Goal: Task Accomplishment & Management: Manage account settings

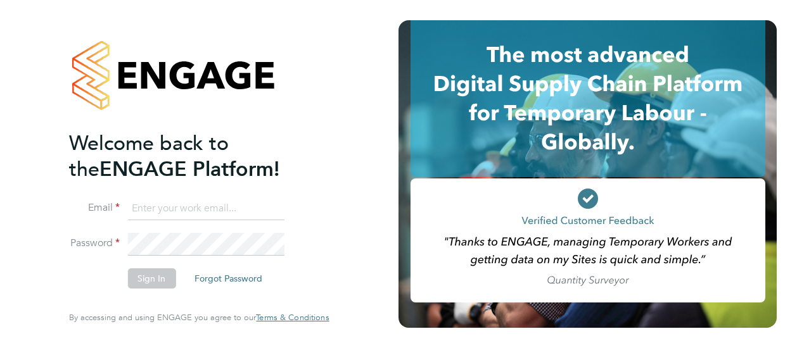
type input "eamon.woods@vistry.co.uk"
click at [147, 286] on button "Sign In" at bounding box center [151, 279] width 48 height 20
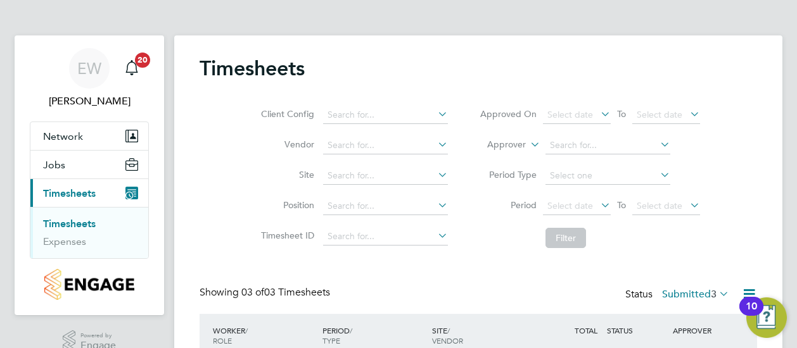
click at [232, 236] on div "Client Config Vendor Site Position Timesheet ID Approved On Select date To Sele…" at bounding box center [478, 174] width 557 height 161
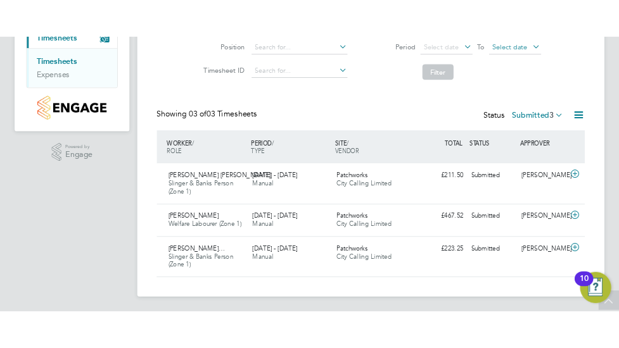
scroll to position [201, 0]
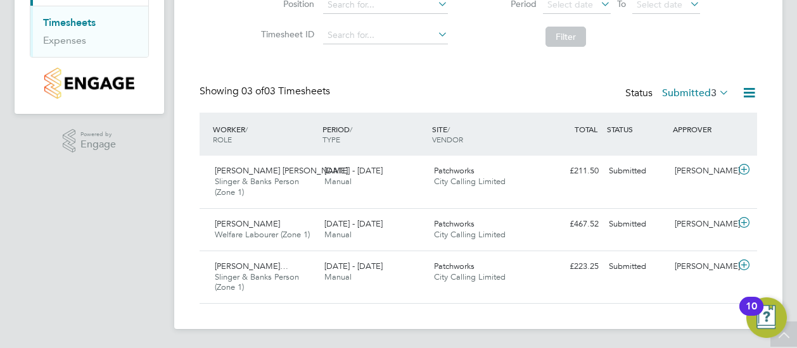
click at [796, 192] on html "EW [PERSON_NAME] Notifications 20 Applications: Network Team Members Sites Jobs…" at bounding box center [398, 74] width 797 height 551
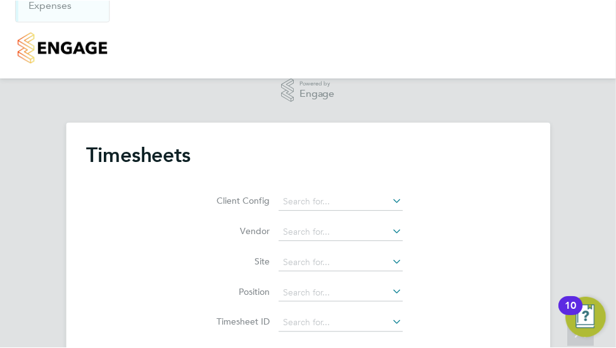
scroll to position [6, 6]
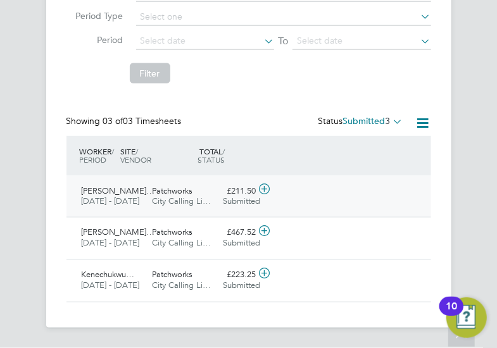
click at [115, 186] on span "[PERSON_NAME]…" at bounding box center [118, 191] width 73 height 11
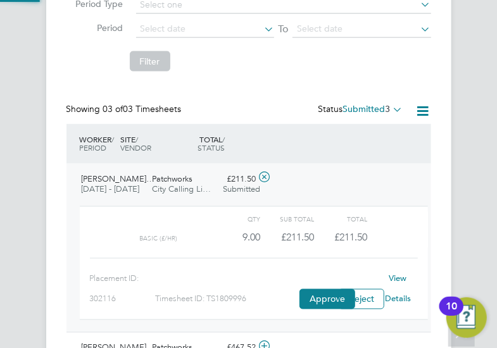
scroll to position [22, 81]
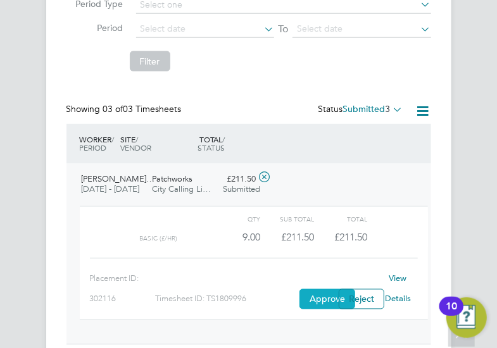
click at [318, 296] on button "Approve" at bounding box center [328, 299] width 56 height 20
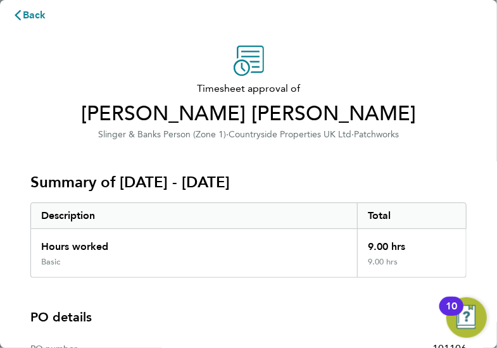
click at [167, 151] on div "Summary of 18 - 24 Aug 2025 Description Total Hours worked 9.00 hrs Basic 9.00 …" at bounding box center [248, 210] width 436 height 136
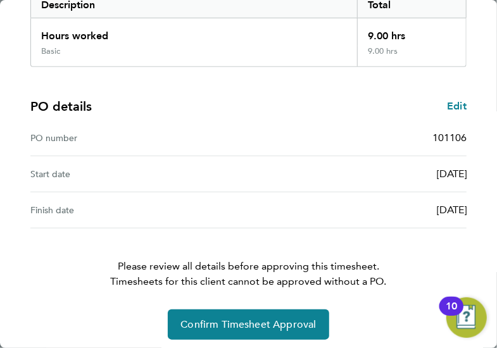
scroll to position [217, 0]
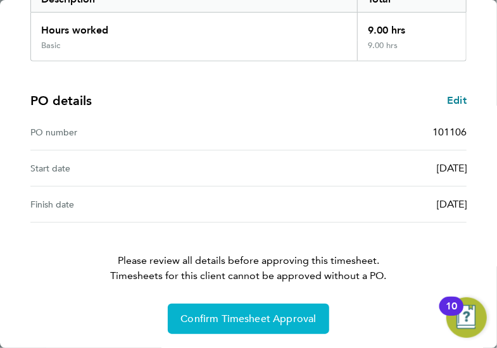
click at [222, 314] on span "Confirm Timesheet Approval" at bounding box center [249, 319] width 136 height 13
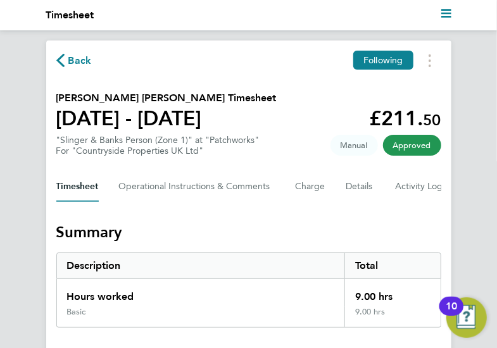
click at [78, 60] on span "Back" at bounding box center [79, 60] width 23 height 15
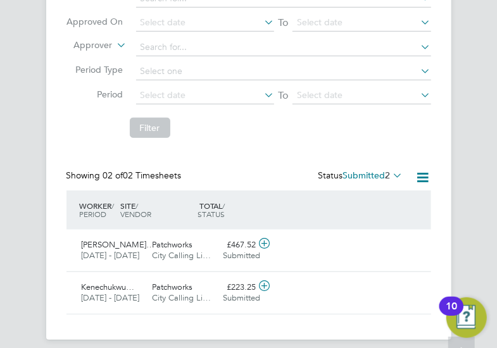
scroll to position [226, 0]
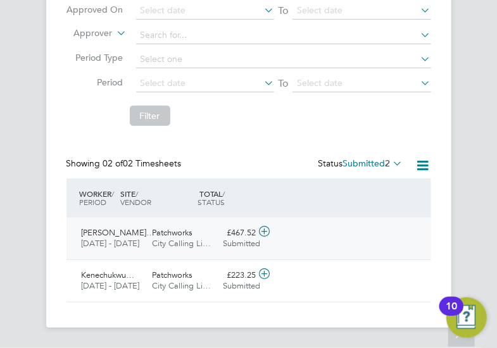
click at [167, 238] on span "City Calling Li…" at bounding box center [182, 243] width 59 height 11
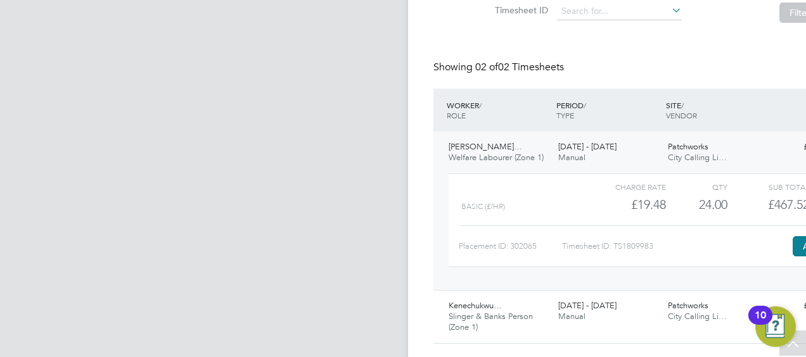
scroll to position [32, 110]
click at [388, 202] on app-navbar "Current page:" at bounding box center [94, 100] width 608 height 580
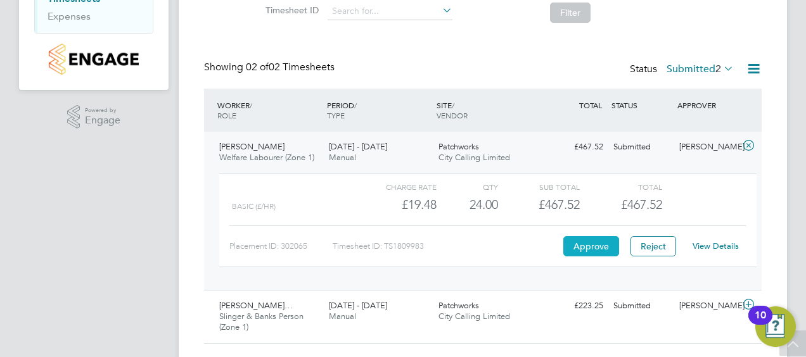
click at [497, 247] on button "Approve" at bounding box center [591, 246] width 56 height 20
click at [300, 279] on div "Charge rate QTY Sub Total Total Basic (£/HR) £19.48 24 24.00 24 £467.52 £467.52…" at bounding box center [487, 226] width 547 height 117
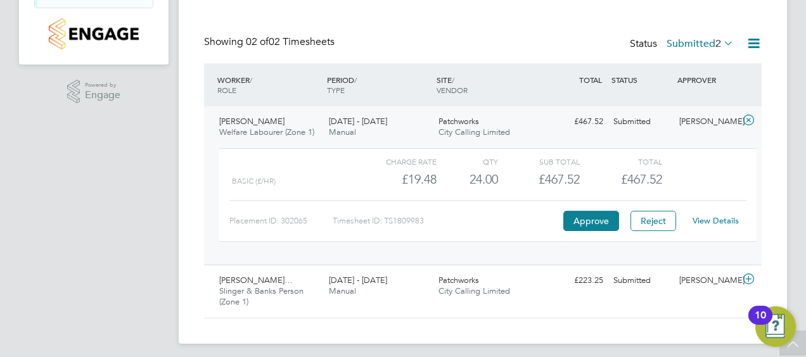
scroll to position [257, 0]
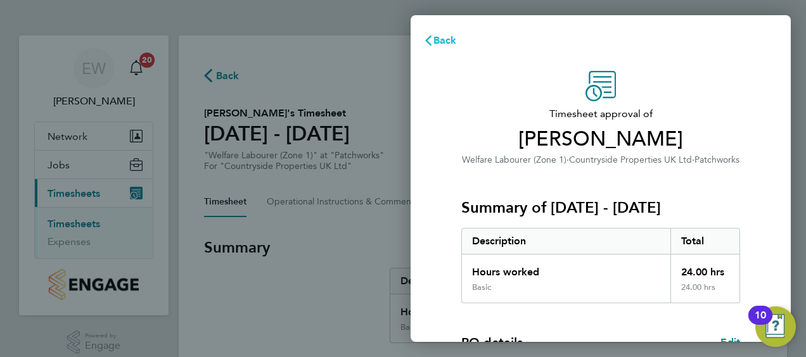
click at [446, 37] on span "Back" at bounding box center [444, 40] width 23 height 12
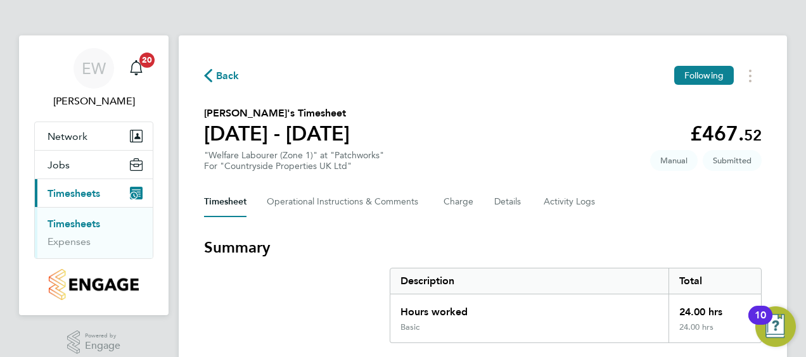
click at [414, 85] on div "Back Following" at bounding box center [482, 76] width 557 height 20
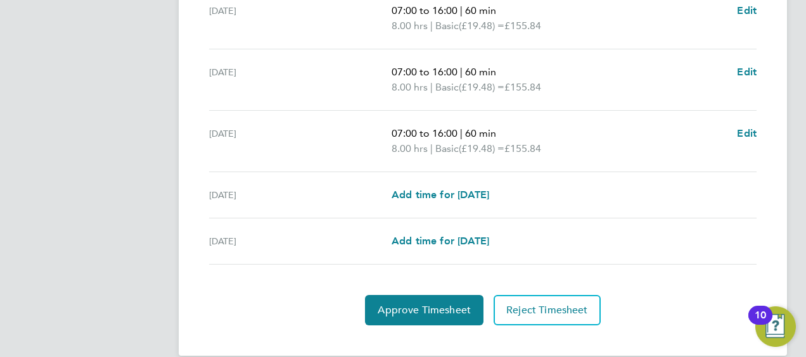
scroll to position [433, 0]
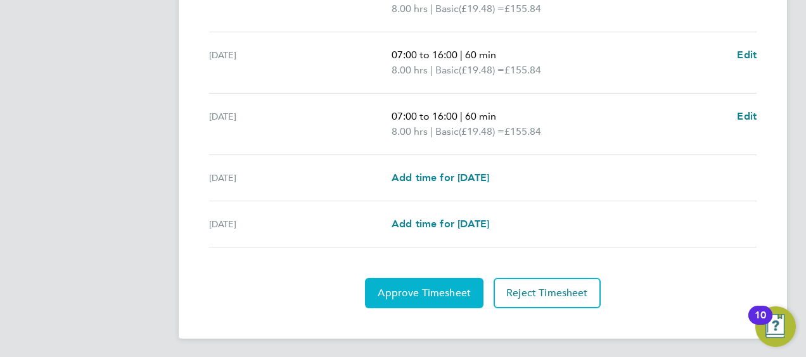
click at [447, 288] on span "Approve Timesheet" at bounding box center [424, 293] width 93 height 13
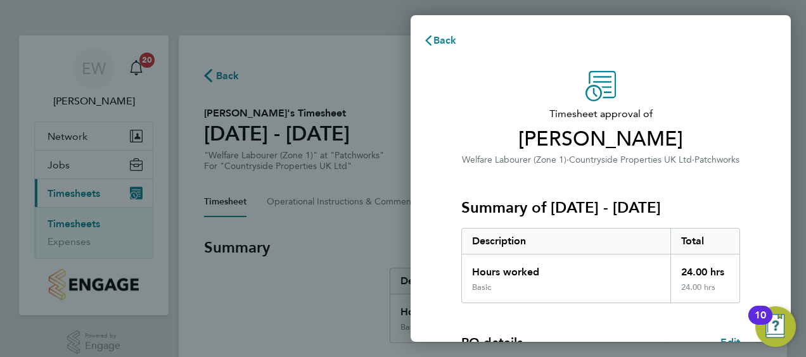
click at [452, 142] on div "Timesheet approval of Adiam Mokonen Welfare Labourer (Zone 1) · Countryside Pro…" at bounding box center [600, 323] width 309 height 505
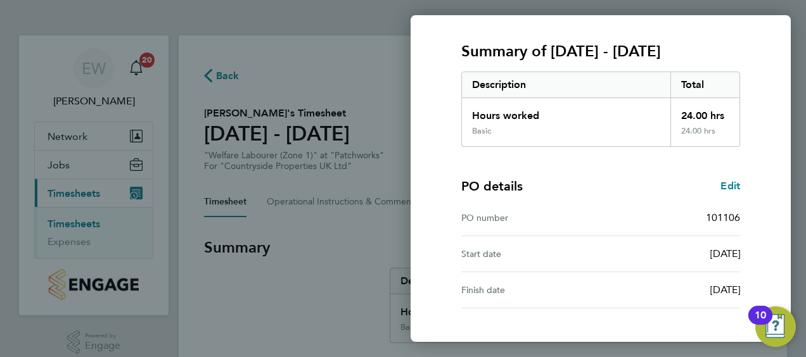
scroll to position [248, 0]
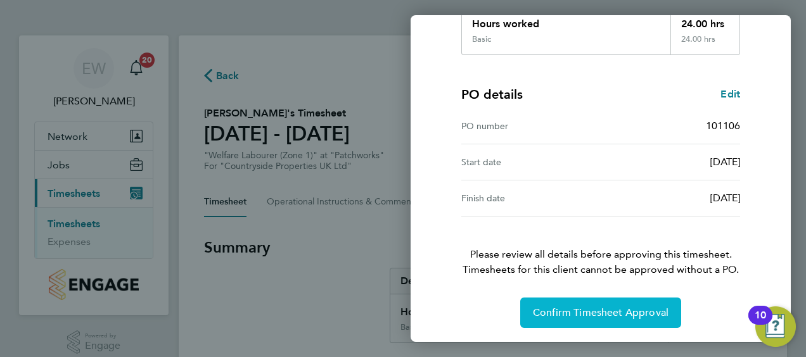
click at [609, 314] on span "Confirm Timesheet Approval" at bounding box center [601, 313] width 136 height 13
